Goal: Information Seeking & Learning: Learn about a topic

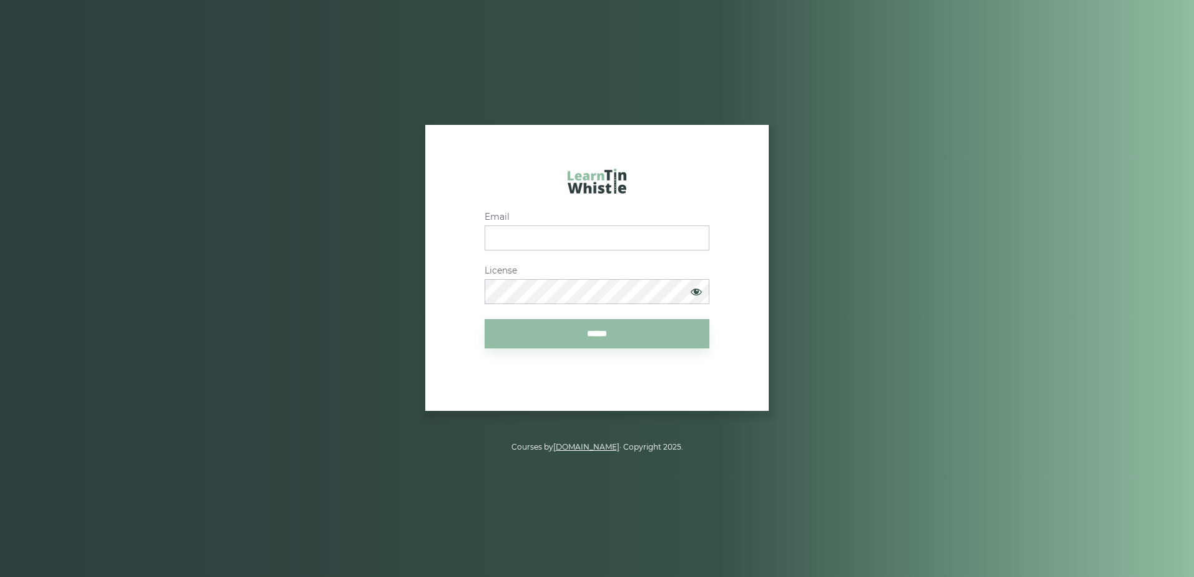
click at [547, 237] on input "Email" at bounding box center [596, 237] width 225 height 25
type input "**********"
click at [581, 334] on input "******" at bounding box center [596, 333] width 225 height 29
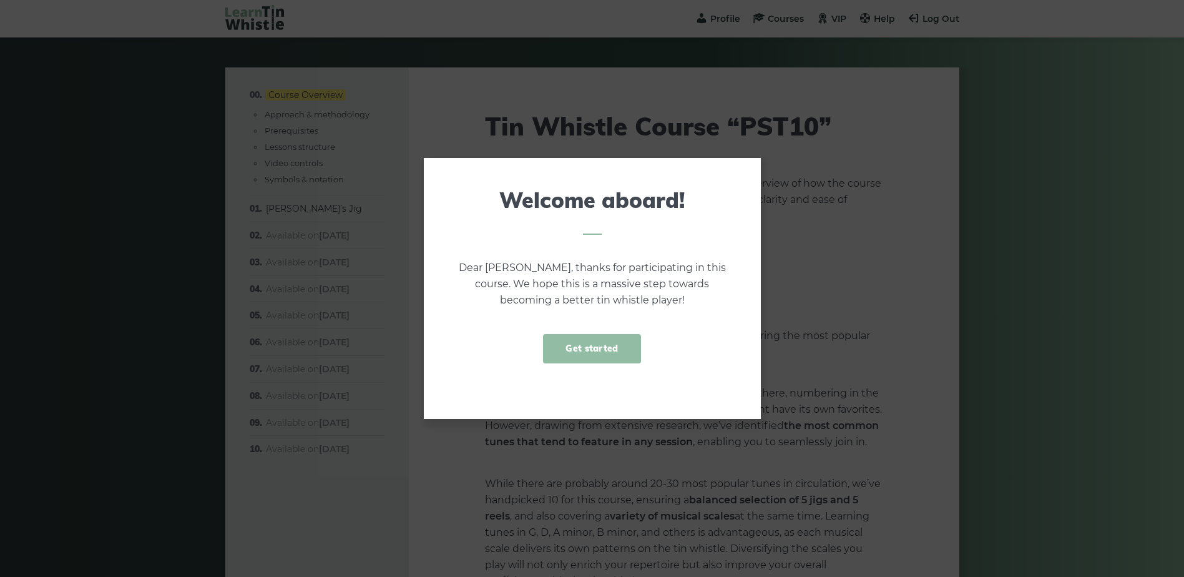
click at [619, 347] on link "Get started" at bounding box center [591, 348] width 97 height 29
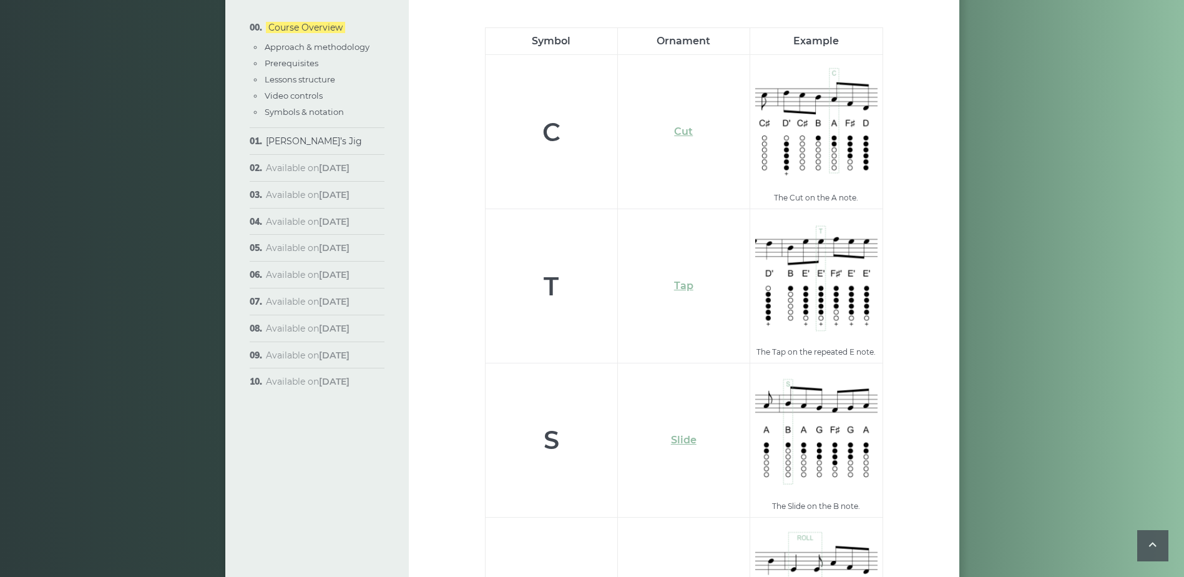
scroll to position [3874, 0]
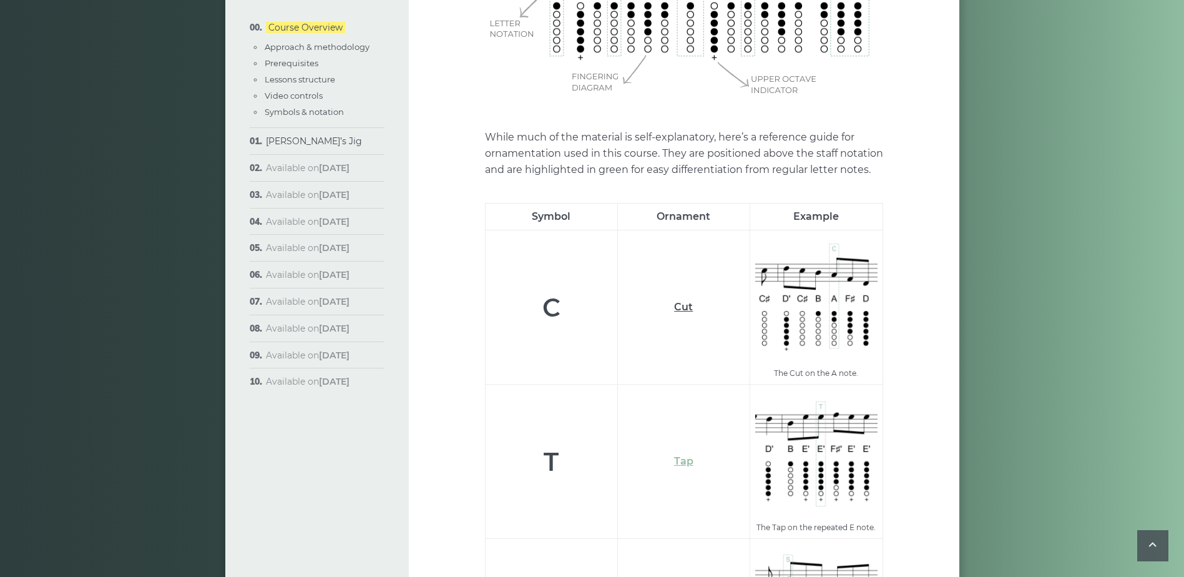
click at [685, 301] on link "Cut" at bounding box center [683, 307] width 19 height 12
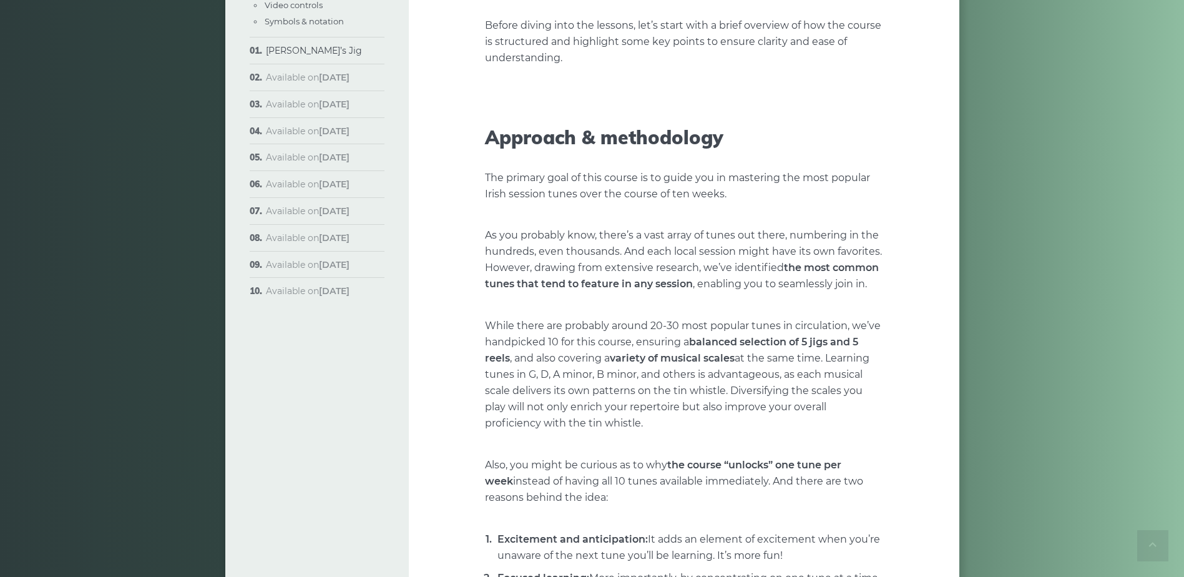
scroll to position [0, 0]
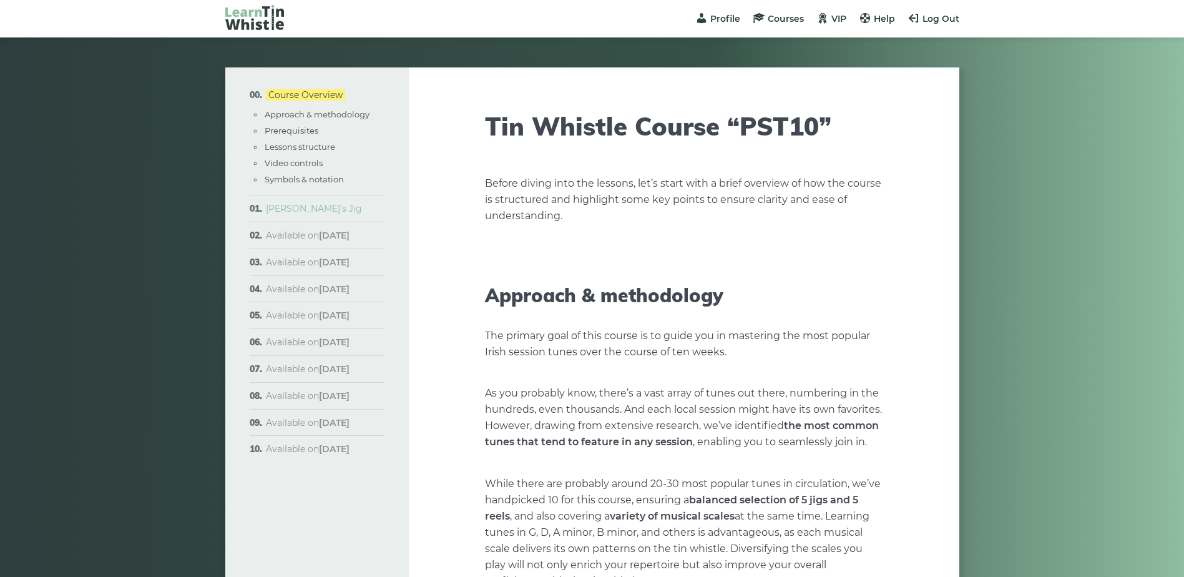
click at [307, 207] on link "Morisson’s Jig" at bounding box center [314, 208] width 96 height 11
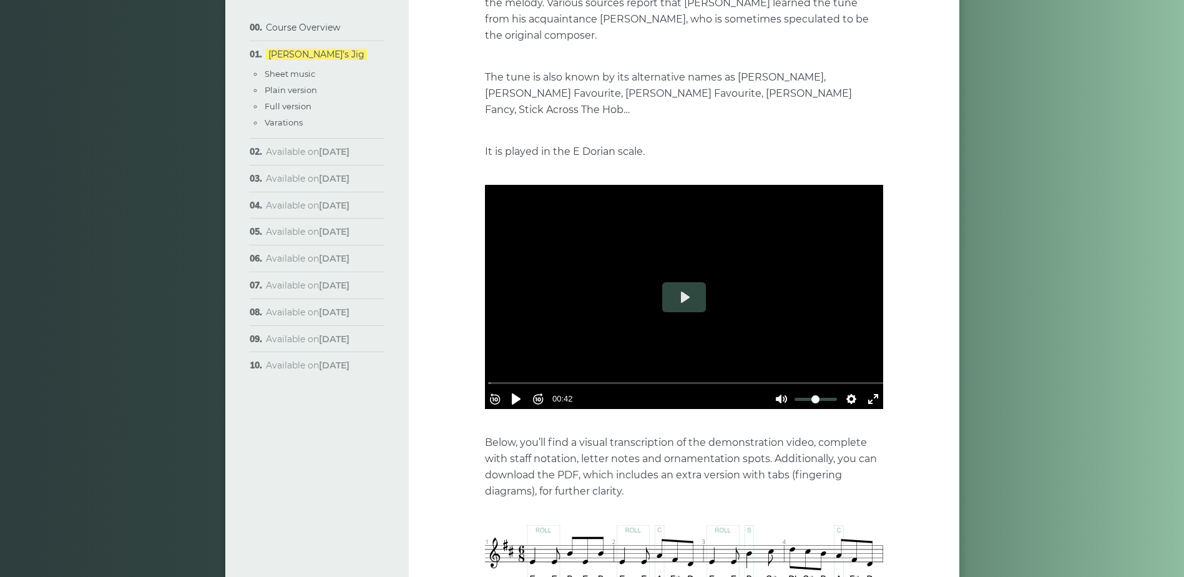
scroll to position [271, 0]
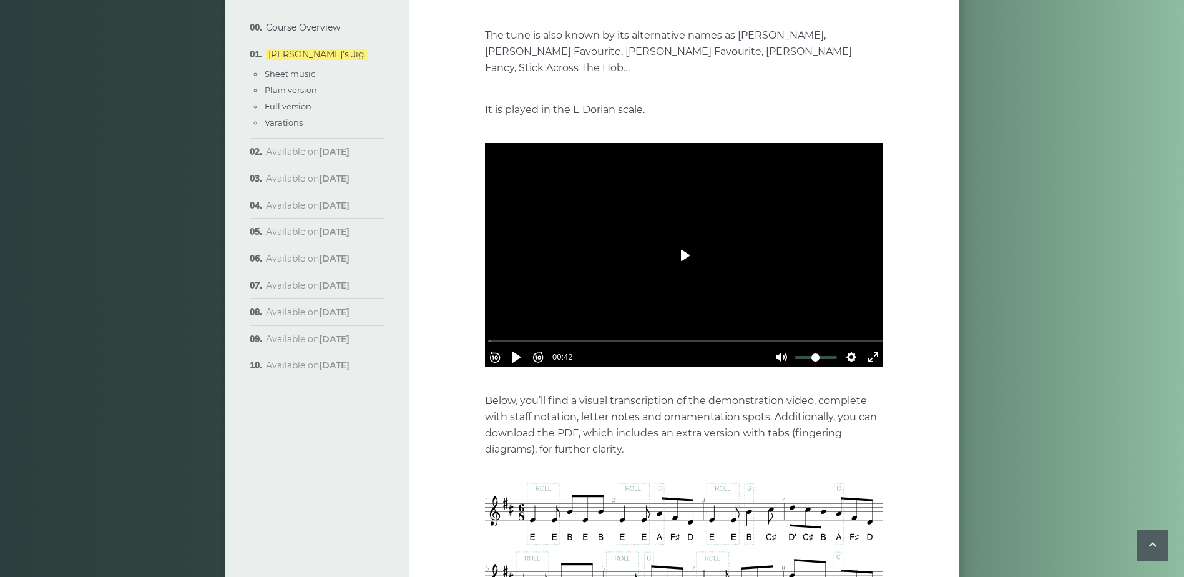
click at [689, 242] on button "Play" at bounding box center [684, 255] width 44 height 30
click at [520, 347] on button "Pause Play" at bounding box center [516, 357] width 20 height 20
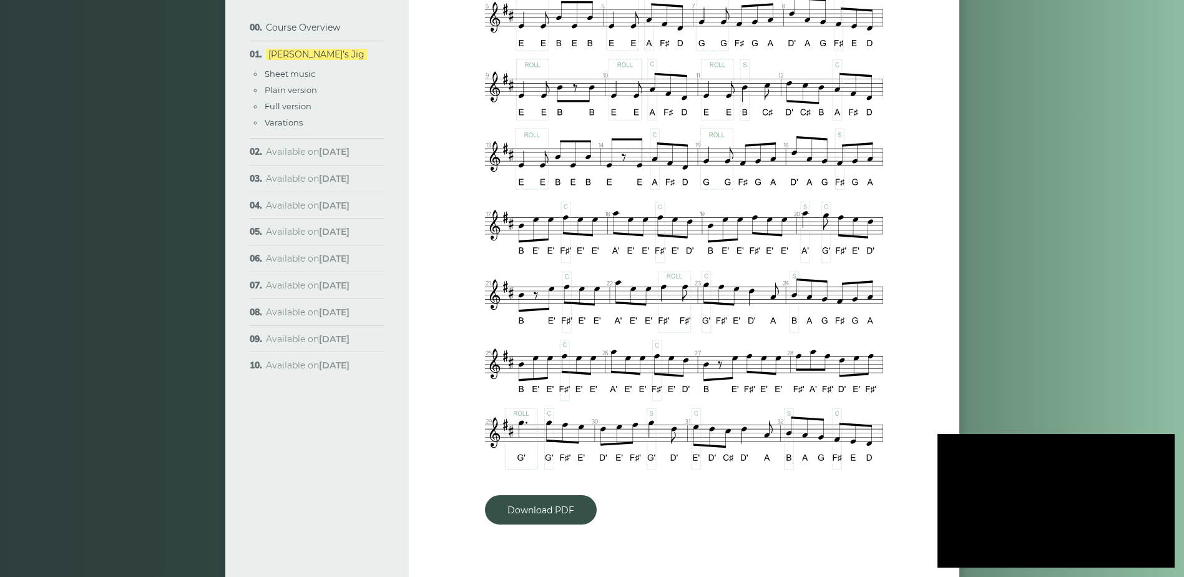
type input "***"
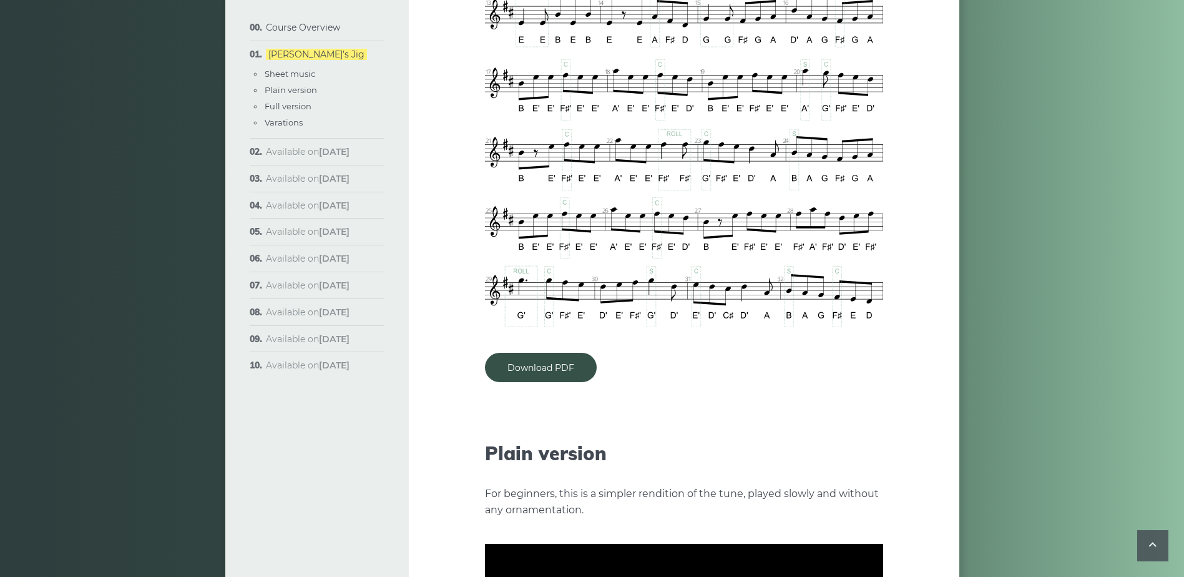
scroll to position [1083, 0]
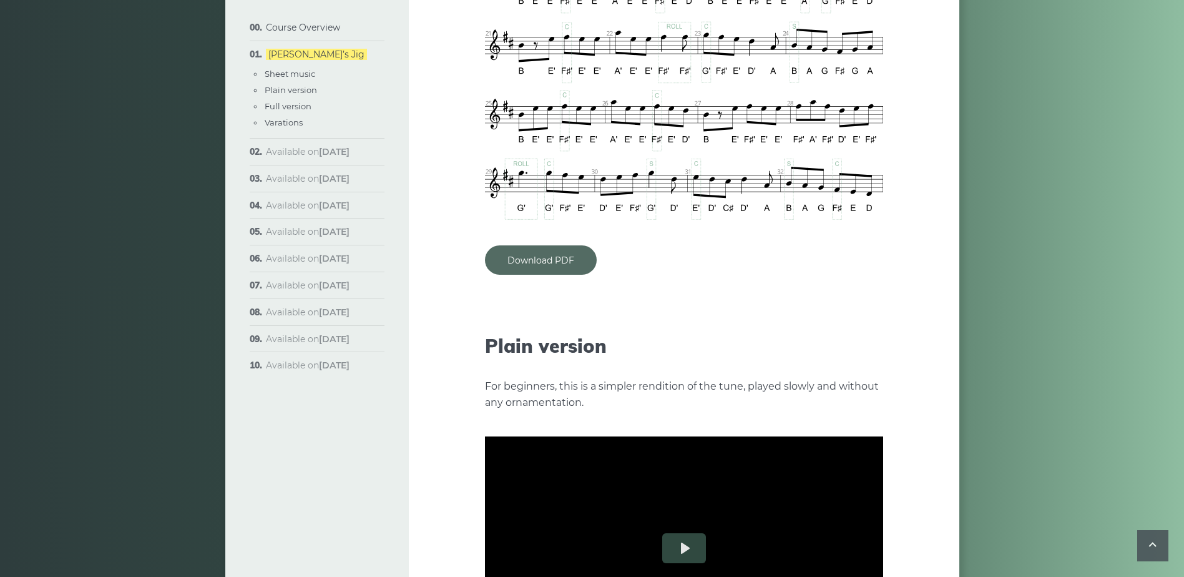
click at [561, 250] on link "Download PDF" at bounding box center [541, 259] width 112 height 29
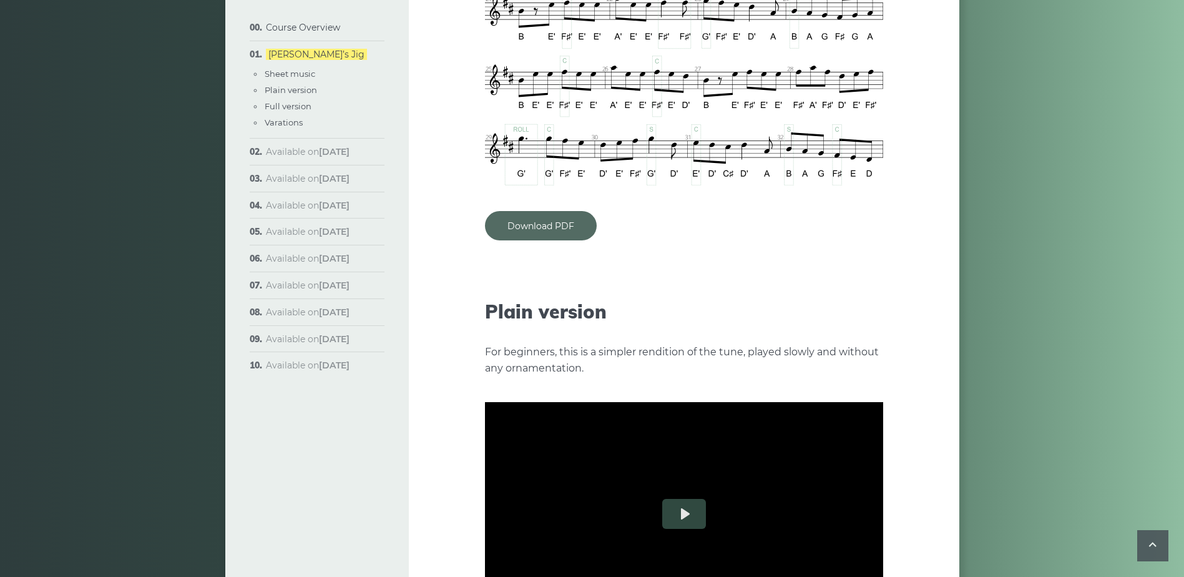
scroll to position [1145, 0]
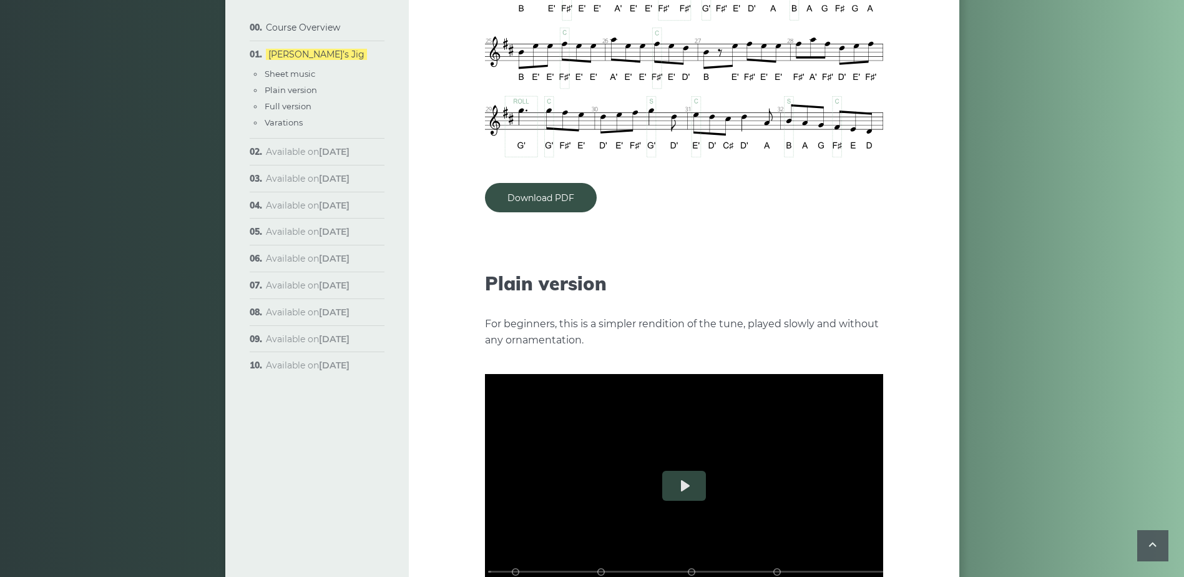
click at [702, 272] on h2 "Plain version" at bounding box center [684, 283] width 398 height 22
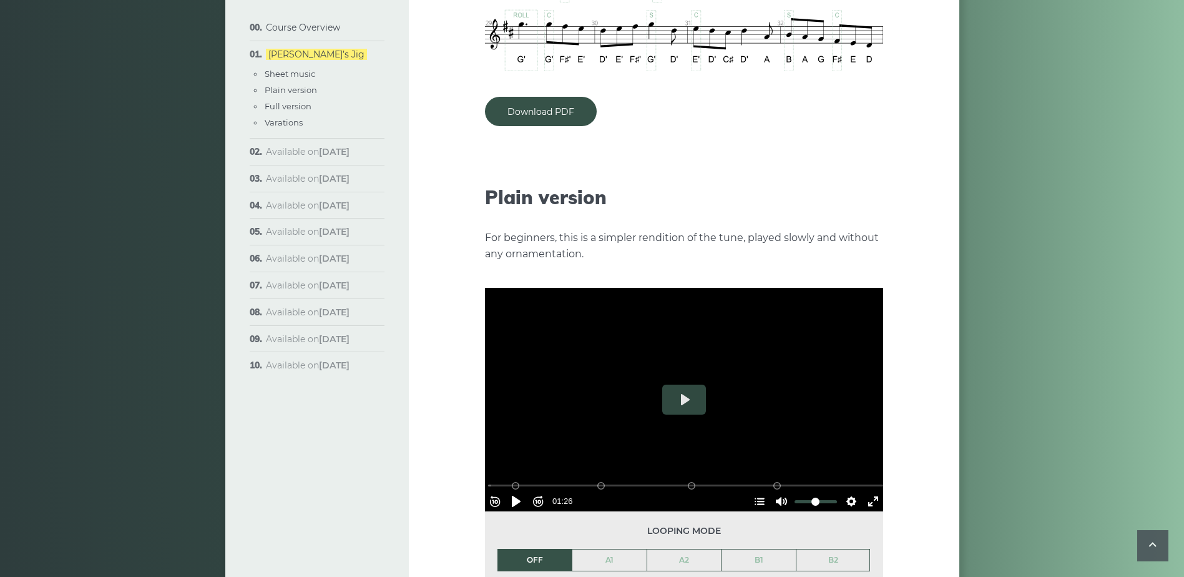
scroll to position [1270, 0]
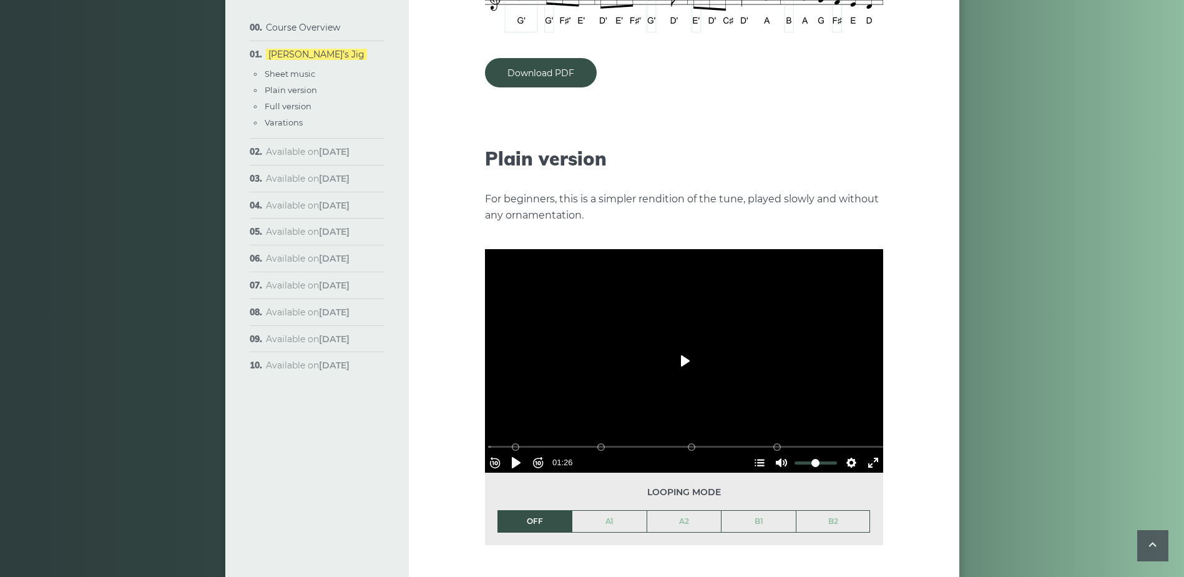
click at [687, 350] on button "Play" at bounding box center [684, 361] width 44 height 30
type input "***"
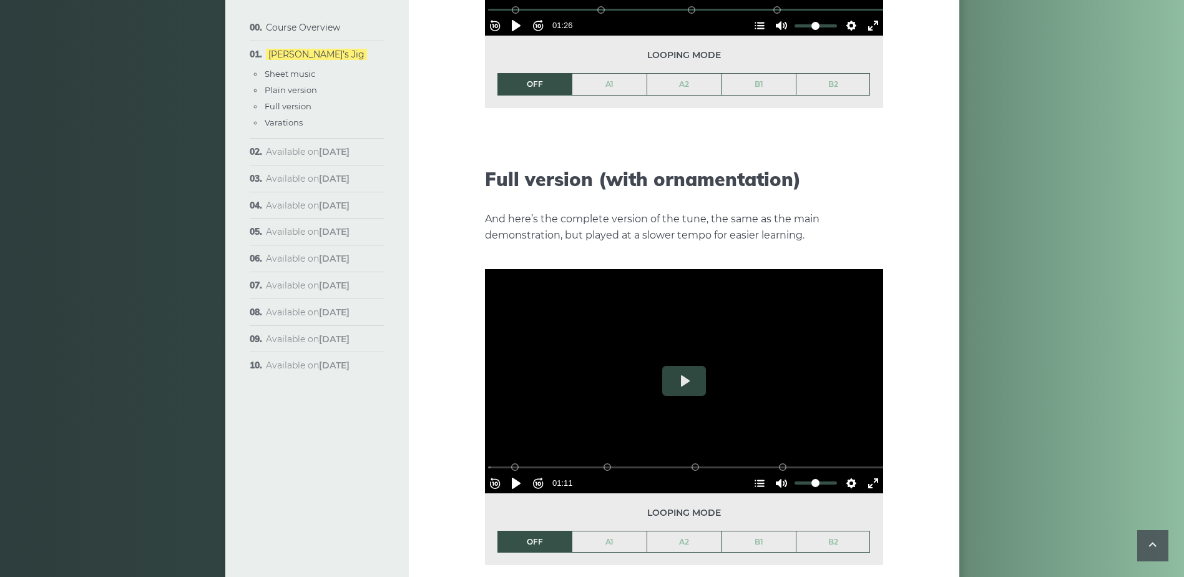
scroll to position [1769, 0]
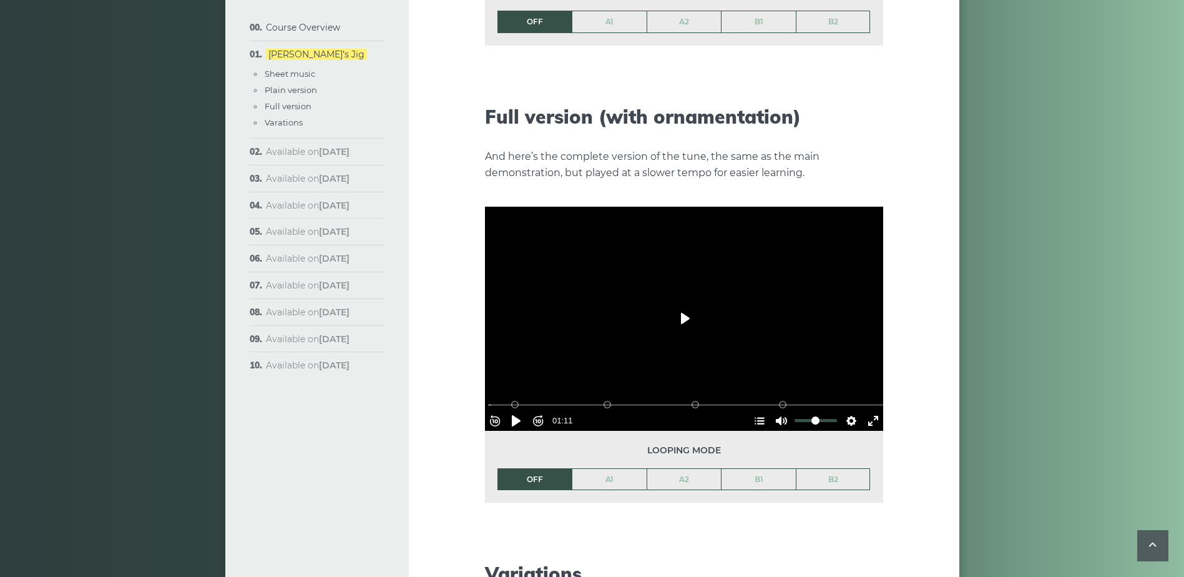
click at [692, 304] on button "Play" at bounding box center [684, 318] width 44 height 30
type input "***"
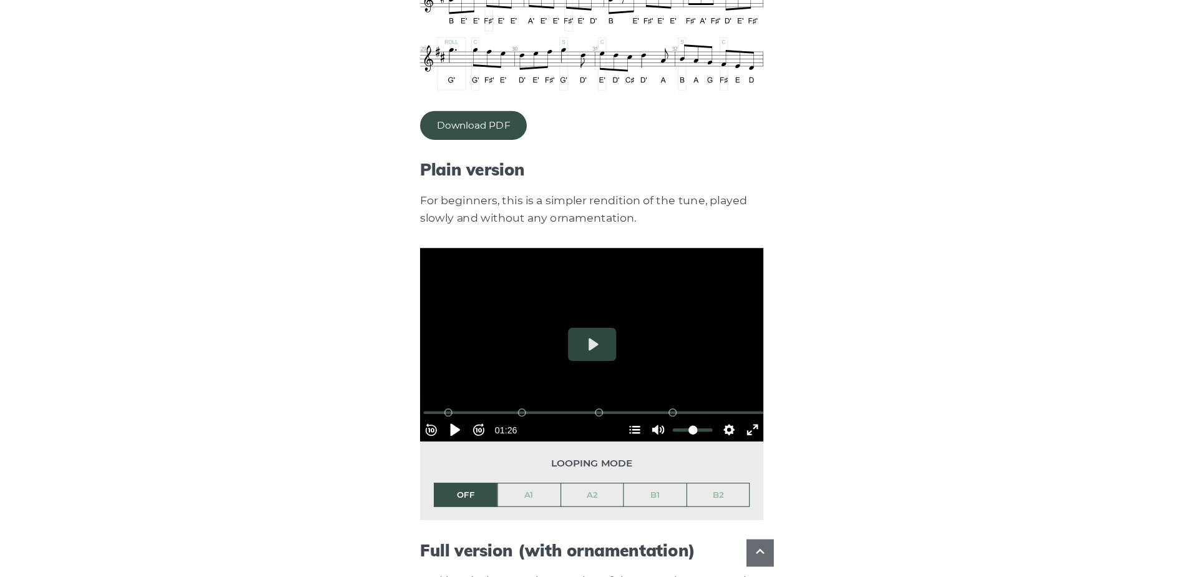
scroll to position [1061, 0]
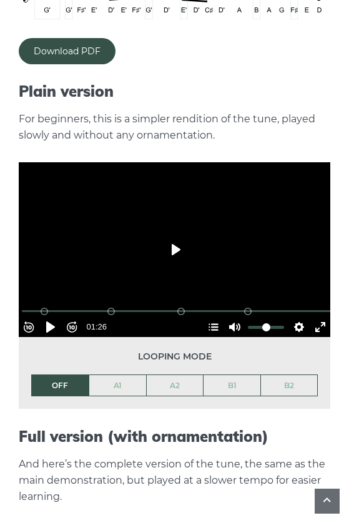
click at [177, 235] on button "Play" at bounding box center [175, 250] width 44 height 30
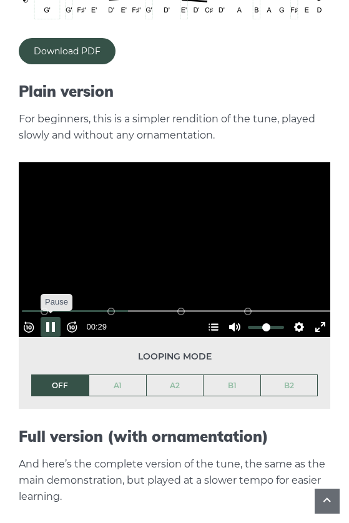
click at [57, 317] on button "Pause Play" at bounding box center [51, 327] width 20 height 20
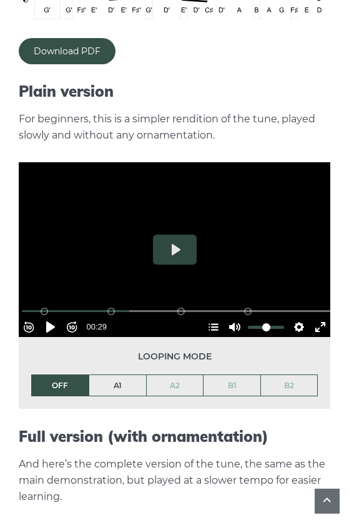
click at [122, 375] on link "A1" at bounding box center [117, 385] width 57 height 21
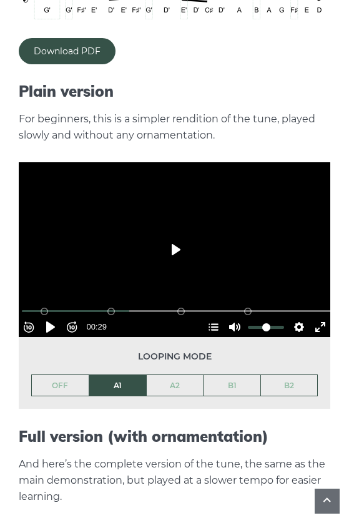
click at [172, 235] on button "Play" at bounding box center [175, 250] width 44 height 30
click at [59, 317] on button "Pause Play" at bounding box center [51, 327] width 20 height 20
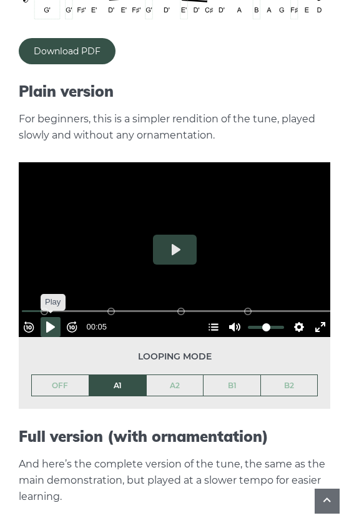
click at [55, 317] on button "Pause Play" at bounding box center [51, 327] width 20 height 20
click at [54, 317] on button "Pause Play" at bounding box center [51, 327] width 20 height 20
click at [183, 235] on button "Play" at bounding box center [175, 250] width 44 height 30
click at [59, 317] on button "Pause Play" at bounding box center [51, 327] width 20 height 20
type input "****"
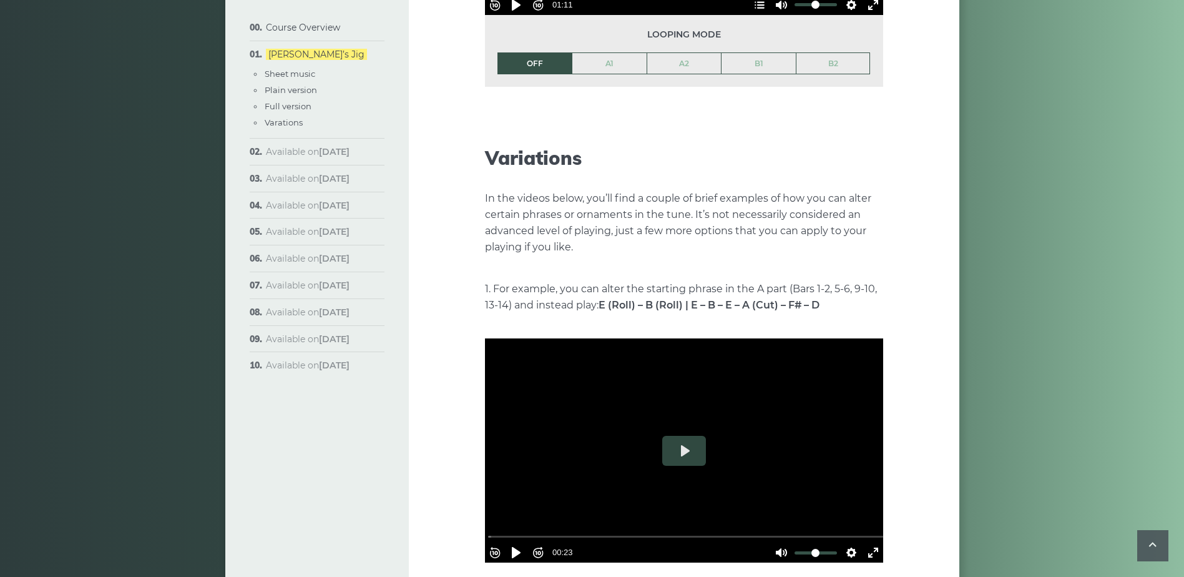
scroll to position [2622, 0]
